Goal: Task Accomplishment & Management: Manage account settings

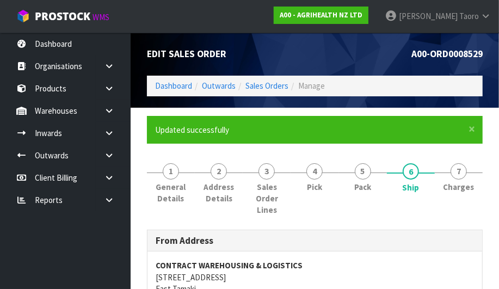
click at [474, 207] on li "7 Charges" at bounding box center [459, 188] width 48 height 66
drag, startPoint x: 474, startPoint y: 207, endPoint x: 467, endPoint y: 189, distance: 19.3
click at [469, 194] on li "7 Charges" at bounding box center [459, 188] width 48 height 66
click at [467, 189] on span "Charges" at bounding box center [458, 186] width 31 height 11
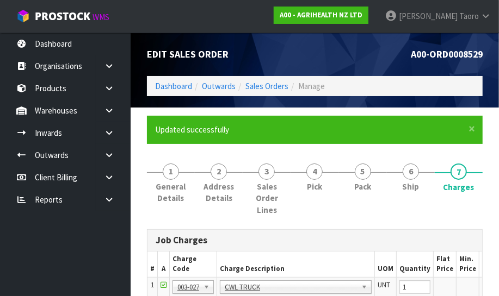
click at [253, 130] on ul "Updated successfully" at bounding box center [309, 129] width 308 height 11
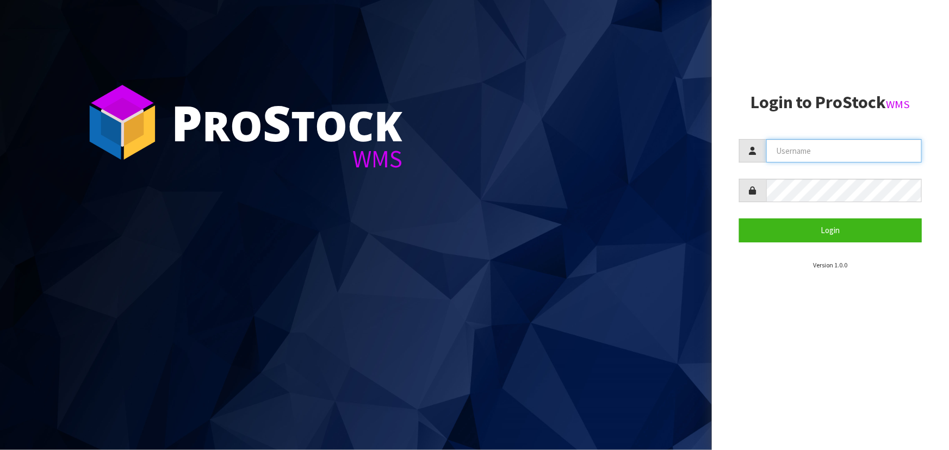
click at [832, 148] on input "text" at bounding box center [844, 150] width 156 height 23
type input "[EMAIL_ADDRESS][DOMAIN_NAME]"
click at [739, 219] on button "Login" at bounding box center [830, 230] width 183 height 23
